Goal: Transaction & Acquisition: Purchase product/service

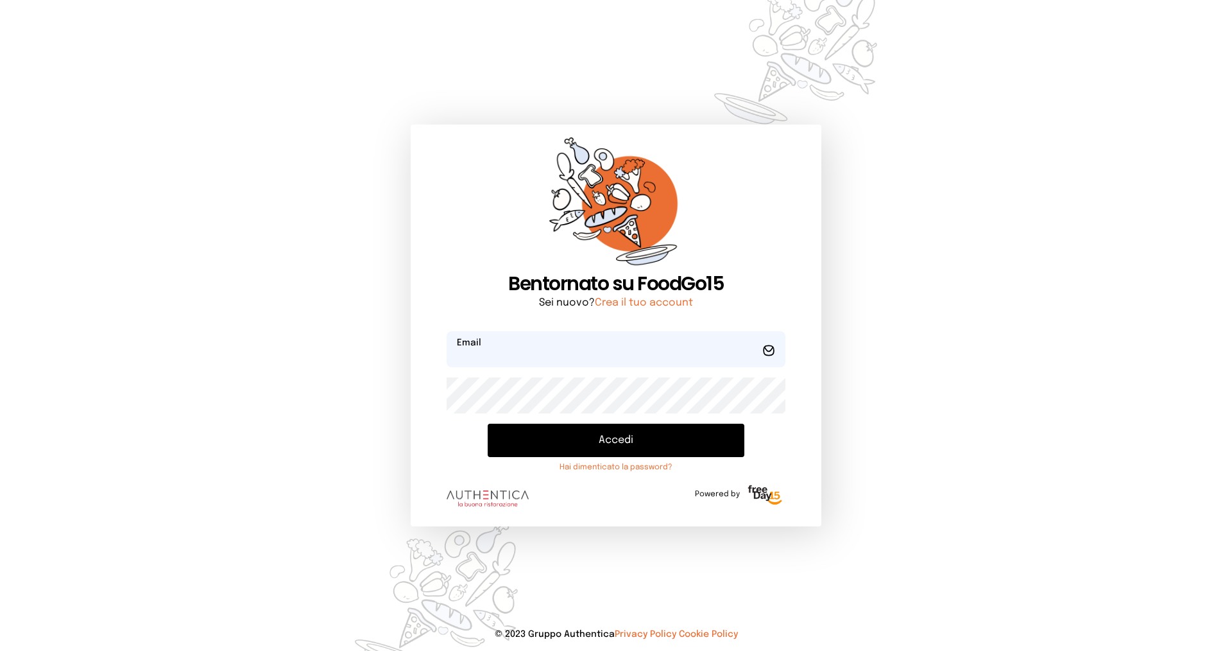
type input "**********"
click at [601, 434] on button "Accedi" at bounding box center [616, 439] width 257 height 33
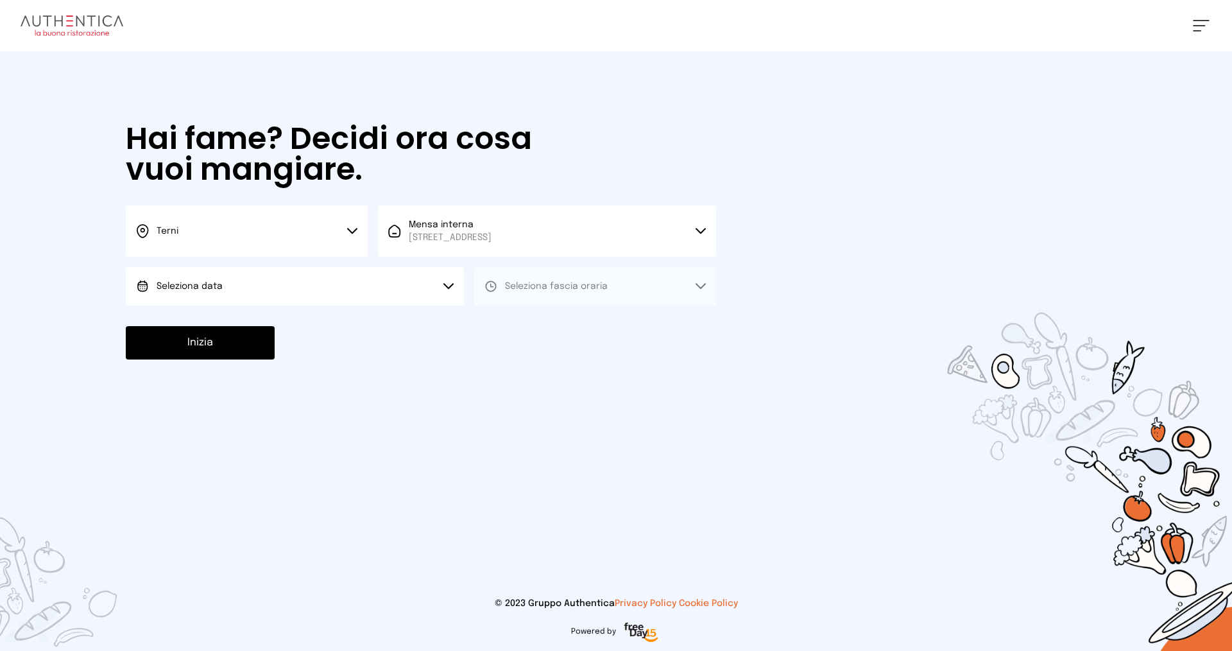
click at [249, 284] on button "Seleziona data" at bounding box center [295, 286] width 338 height 38
click at [219, 323] on span "[DATE], [DATE]" at bounding box center [188, 322] width 63 height 13
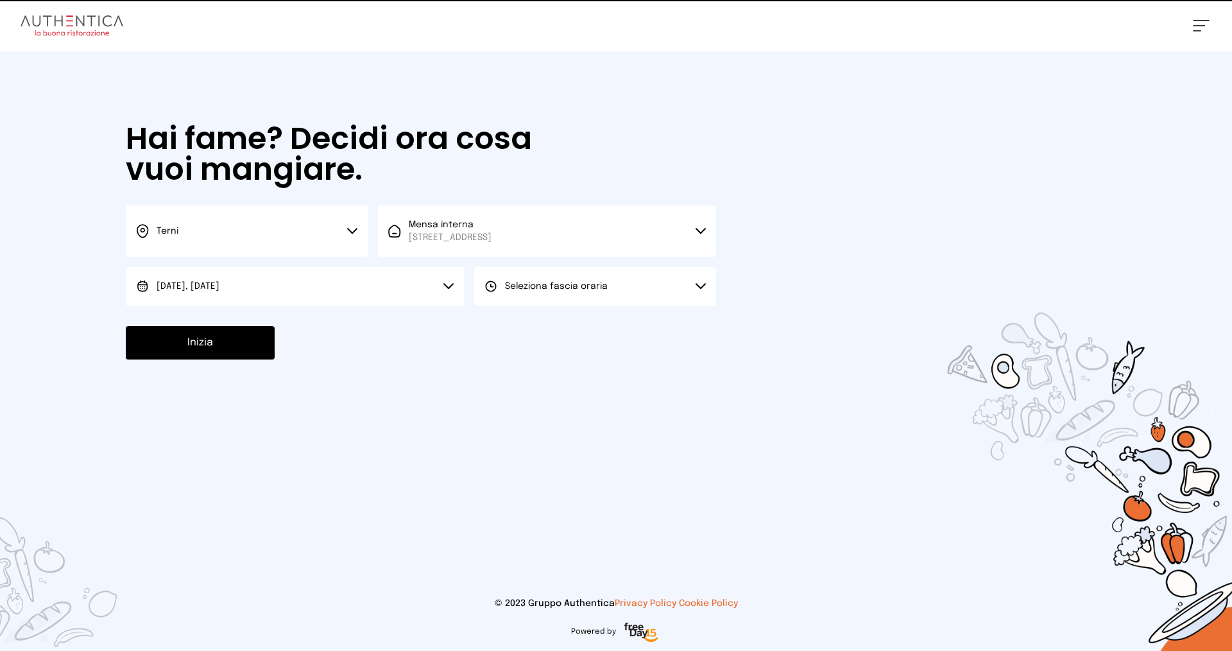
click at [565, 293] on button "Seleziona fascia oraria" at bounding box center [595, 286] width 242 height 38
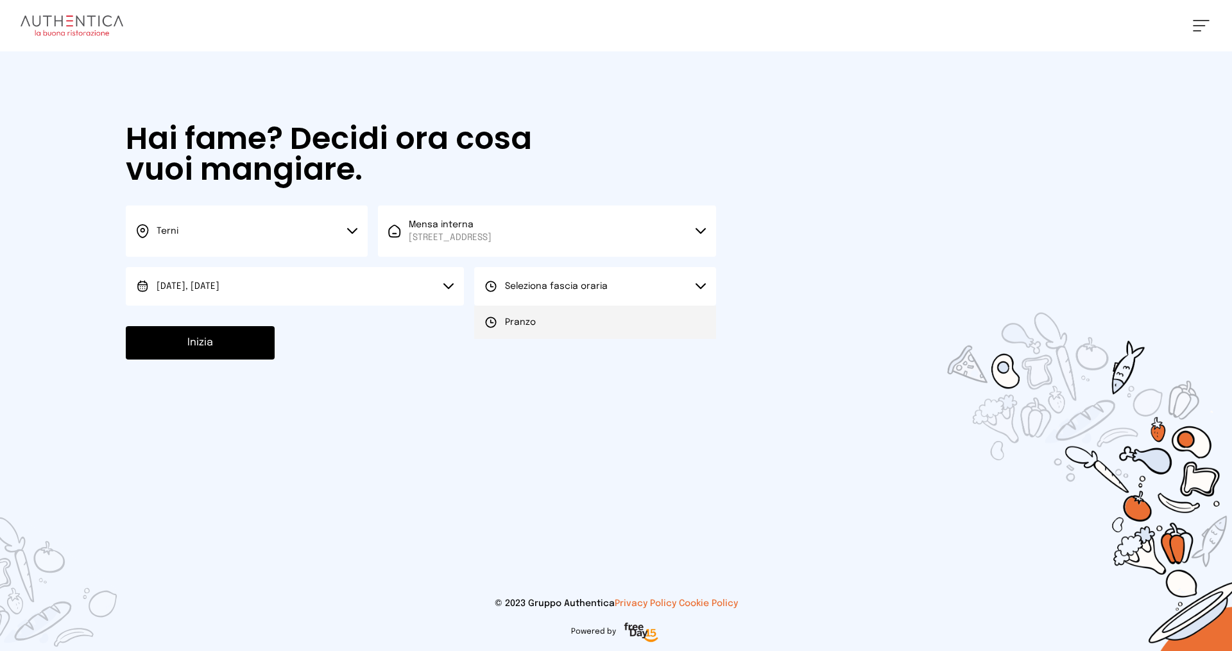
click at [535, 320] on li "Pranzo" at bounding box center [595, 321] width 242 height 33
drag, startPoint x: 201, startPoint y: 334, endPoint x: 204, endPoint y: 345, distance: 12.0
click at [201, 337] on button "Inizia" at bounding box center [200, 342] width 149 height 33
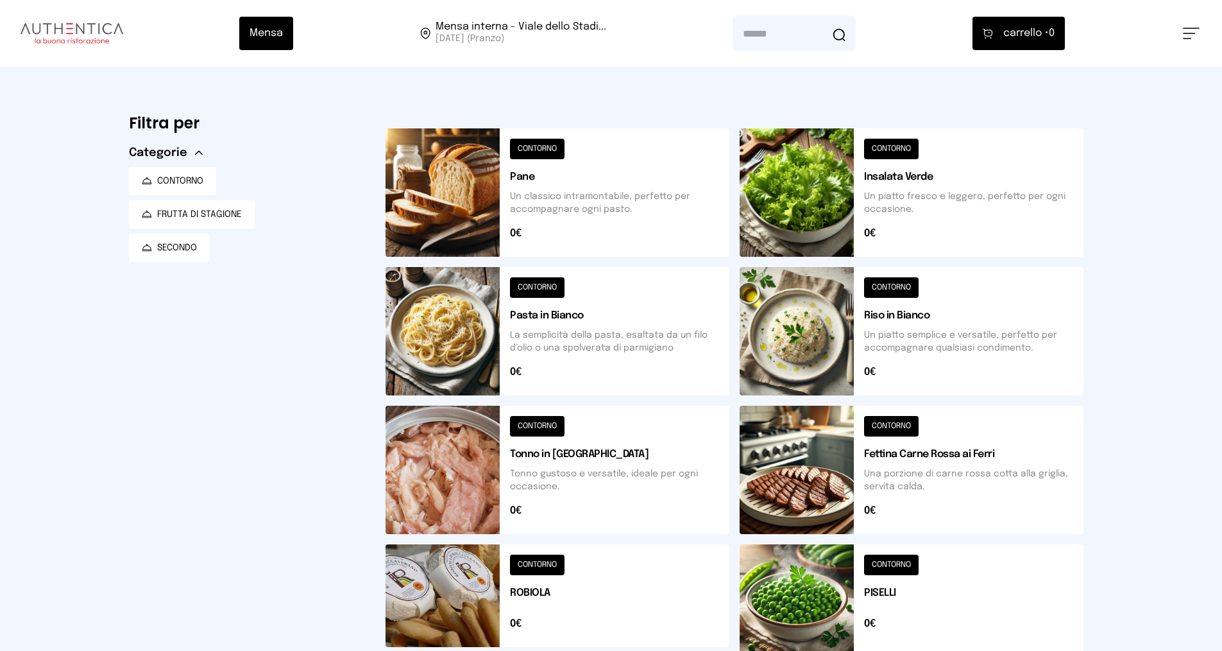
click at [966, 337] on button at bounding box center [912, 331] width 344 height 128
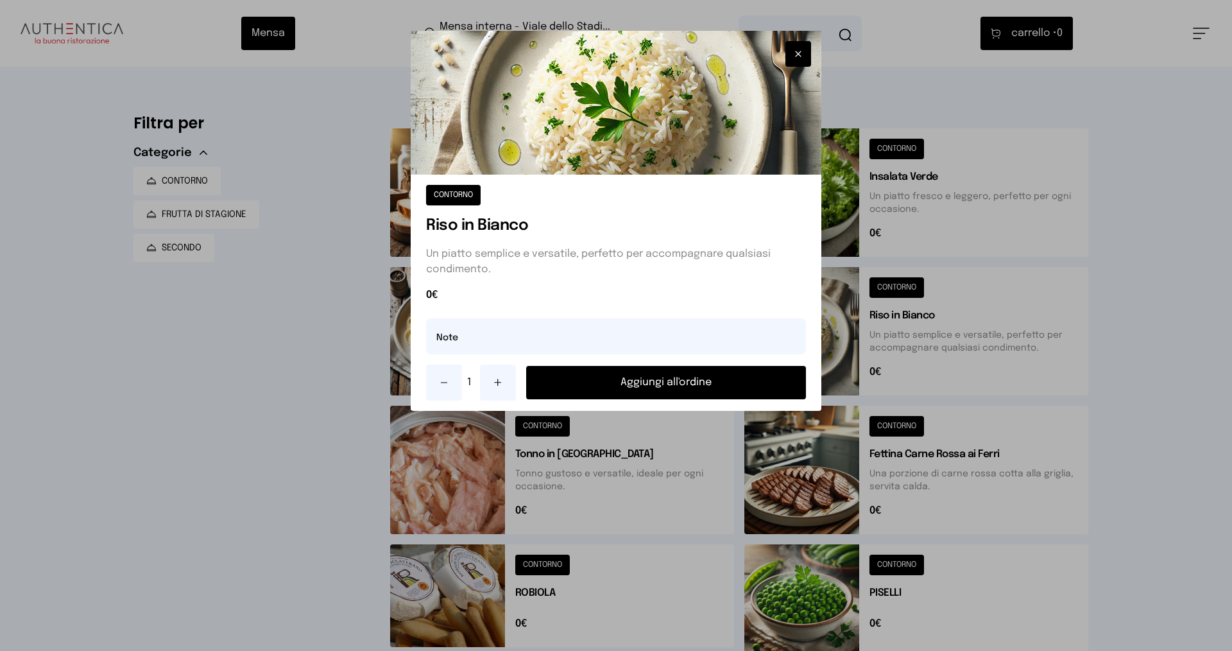
click at [740, 383] on button "Aggiungi all'ordine" at bounding box center [666, 382] width 280 height 33
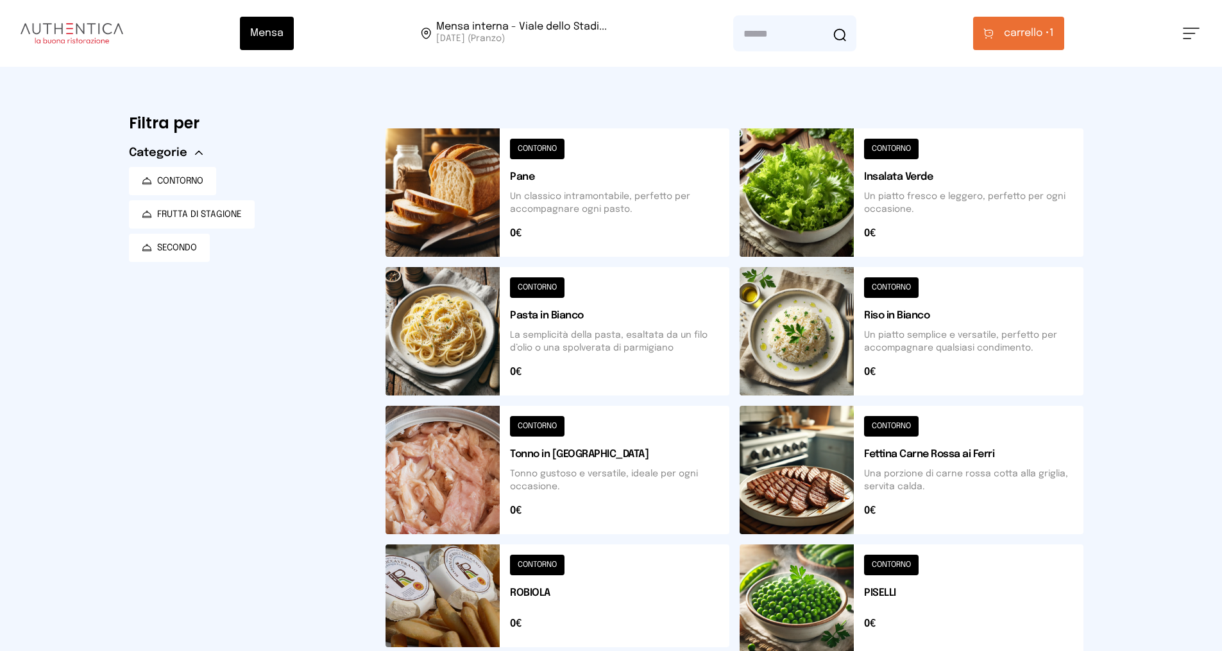
click at [1019, 37] on span "carrello •" at bounding box center [1027, 33] width 46 height 15
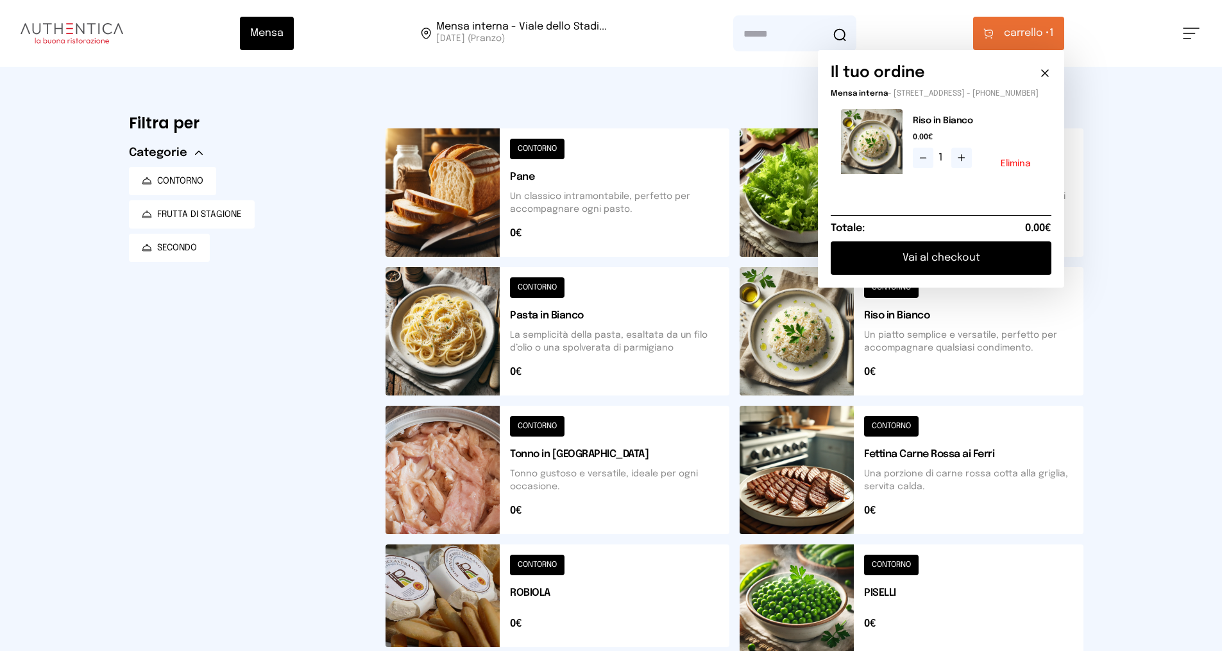
click at [928, 264] on button "Vai al checkout" at bounding box center [941, 257] width 221 height 33
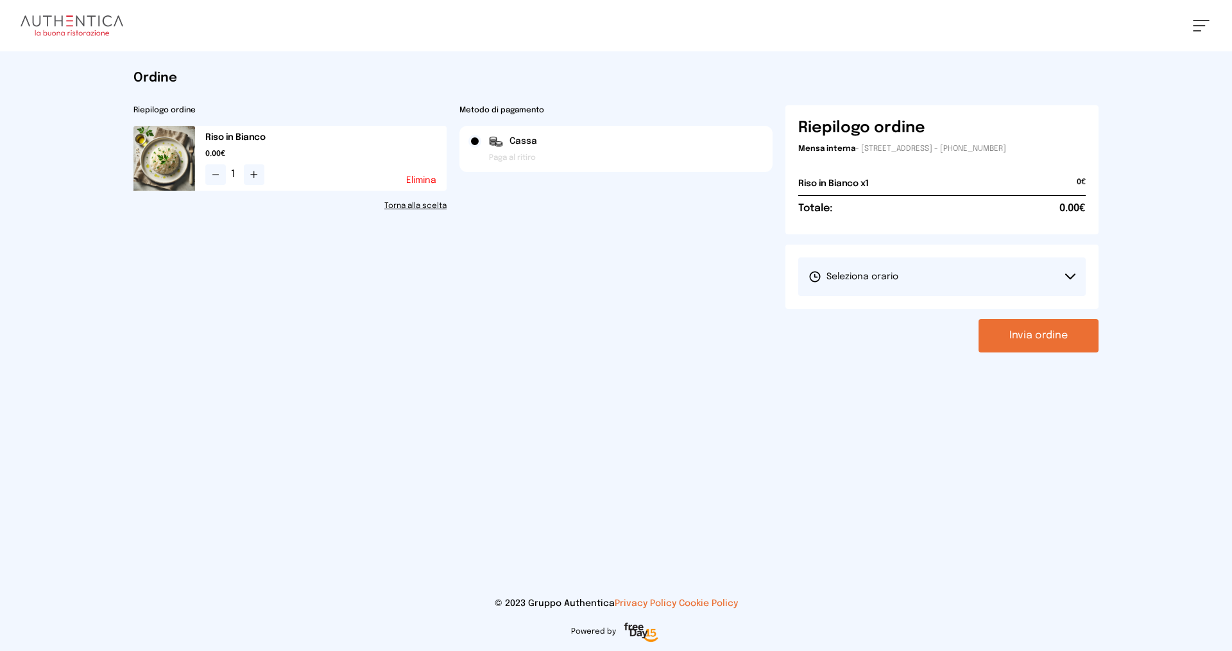
click at [919, 283] on button "Seleziona orario" at bounding box center [941, 276] width 287 height 38
click at [867, 319] on li "1° Turno (13:00 - 15:00)" at bounding box center [941, 312] width 287 height 33
click at [1030, 333] on button "Invia ordine" at bounding box center [1038, 335] width 120 height 33
